Goal: Transaction & Acquisition: Purchase product/service

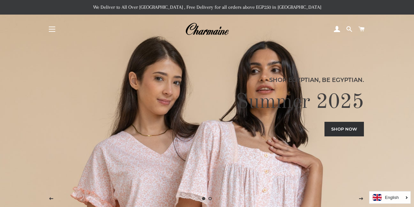
click at [52, 28] on button "Site navigation" at bounding box center [52, 29] width 16 height 16
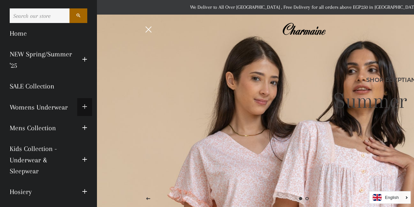
click at [86, 105] on span "button" at bounding box center [84, 107] width 5 height 8
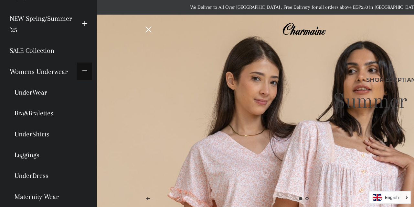
scroll to position [35, 0]
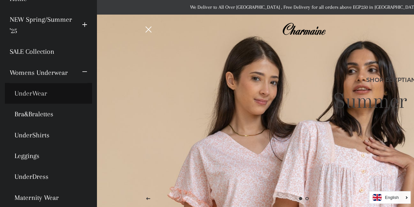
click at [36, 95] on link "UnderWear" at bounding box center [48, 93] width 87 height 21
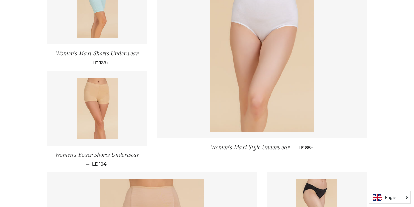
scroll to position [346, 0]
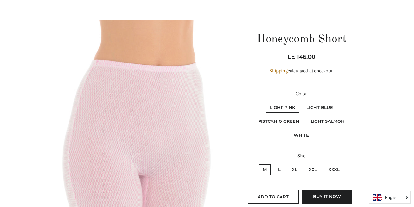
click at [301, 135] on label "White" at bounding box center [301, 135] width 23 height 11
click at [350, 115] on input "White" at bounding box center [350, 115] width 0 height 0
radio input "true"
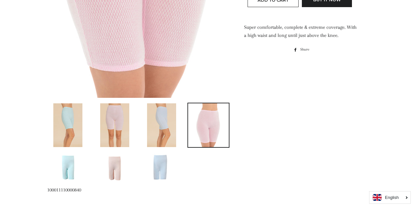
scroll to position [250, 0]
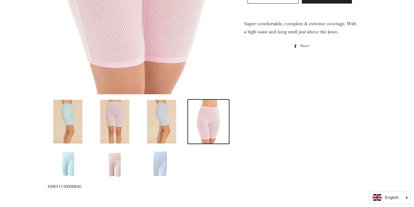
click at [162, 160] on img at bounding box center [161, 162] width 41 height 27
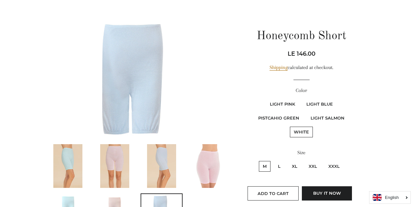
scroll to position [52, 0]
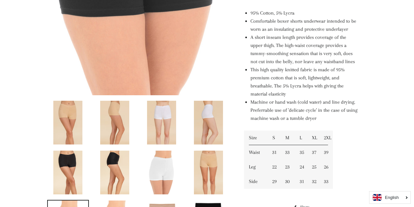
scroll to position [252, 0]
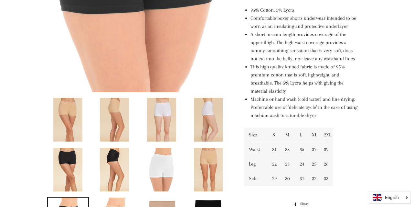
click at [212, 167] on img at bounding box center [208, 169] width 29 height 44
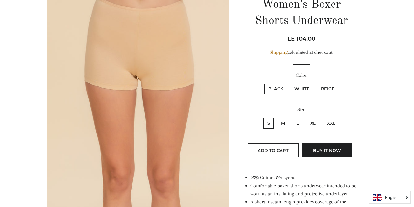
scroll to position [86, 0]
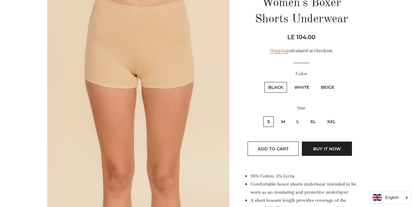
click at [284, 121] on label "M" at bounding box center [283, 121] width 12 height 11
click at [277, 115] on input "M" at bounding box center [277, 115] width 0 height 0
radio input "true"
click at [298, 121] on label "L" at bounding box center [298, 121] width 10 height 11
click at [292, 115] on input "L" at bounding box center [292, 115] width 0 height 0
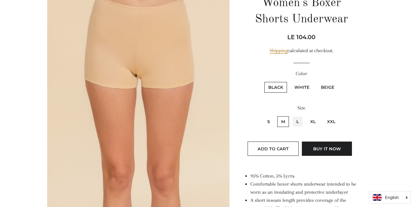
radio input "true"
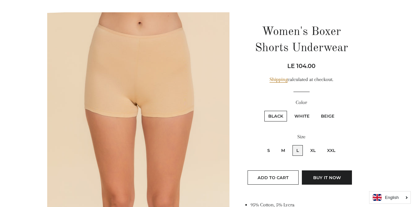
scroll to position [59, 0]
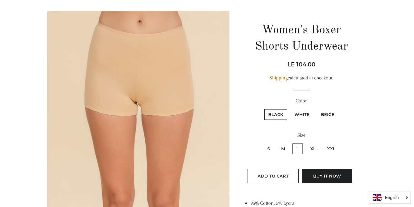
click at [137, 104] on img at bounding box center [138, 148] width 183 height 274
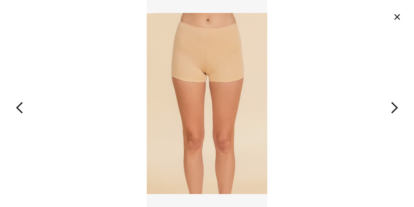
click at [204, 71] on img at bounding box center [207, 103] width 121 height 207
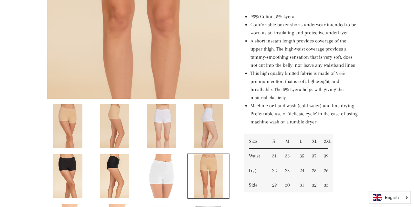
scroll to position [247, 0]
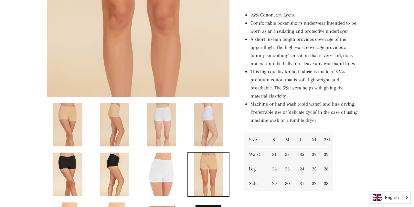
click at [165, 176] on img at bounding box center [161, 174] width 29 height 44
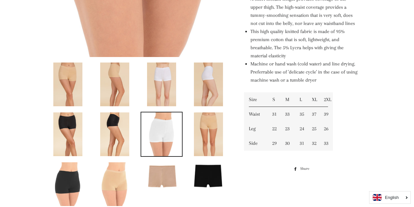
scroll to position [288, 0]
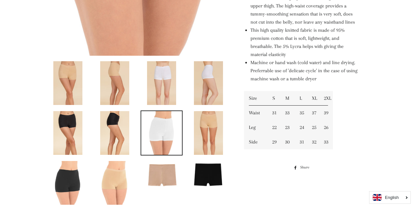
click at [113, 116] on img at bounding box center [114, 133] width 29 height 44
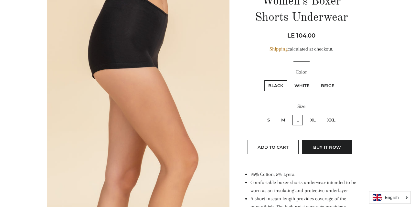
scroll to position [86, 0]
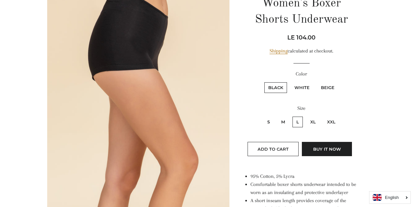
click at [326, 87] on label "Beige" at bounding box center [327, 87] width 21 height 11
click at [317, 81] on input "Beige" at bounding box center [316, 81] width 0 height 0
radio input "true"
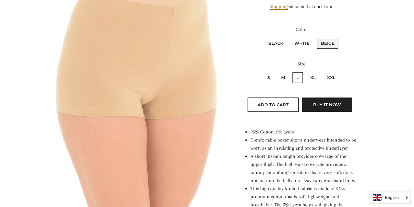
scroll to position [128, 0]
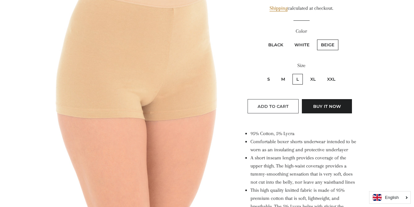
click at [282, 103] on span "Add to Cart" at bounding box center [273, 105] width 31 height 5
click at [100, 109] on img at bounding box center [138, 78] width 183 height 274
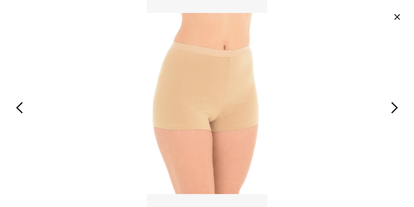
click at [396, 16] on button "×" at bounding box center [397, 17] width 14 height 14
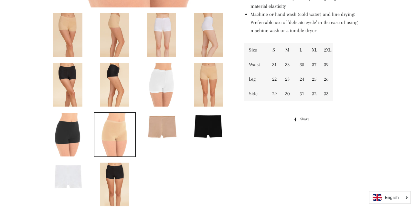
scroll to position [337, 0]
click at [158, 127] on img at bounding box center [161, 125] width 41 height 27
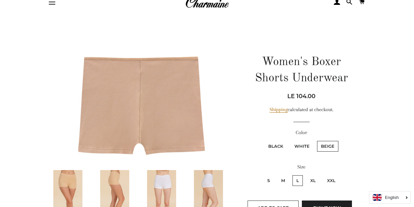
scroll to position [27, 0]
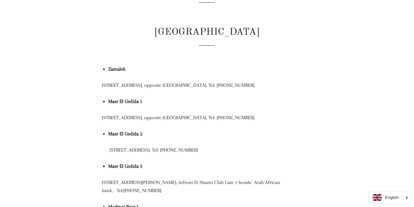
scroll to position [83, 0]
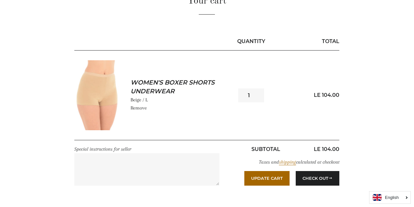
click at [372, 67] on div "Your cart Quantity Total Women's Boxer Shorts Underwear Beige / L Remove Quanti…" at bounding box center [208, 96] width 340 height 205
